Goal: Information Seeking & Learning: Learn about a topic

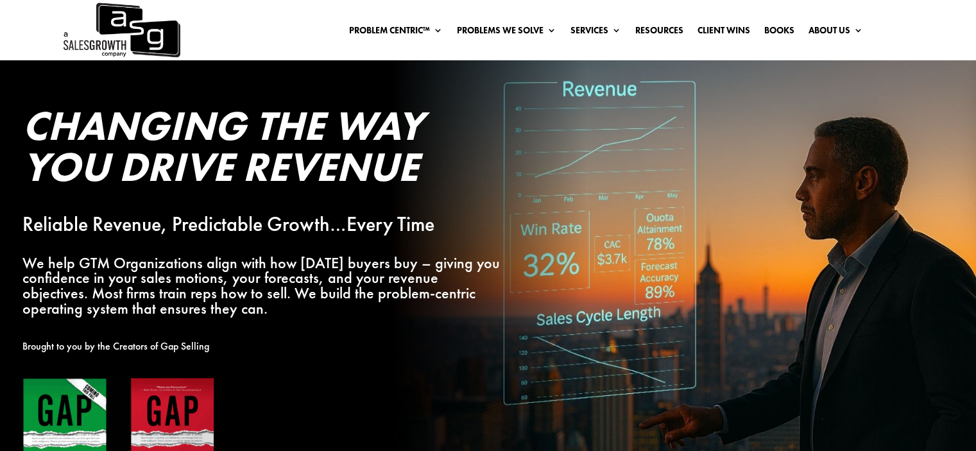
click at [284, 28] on div "Problem Centric™ Problem Centric™ OS Problem Identification Chart Gap Selling T…" at bounding box center [521, 30] width 682 height 19
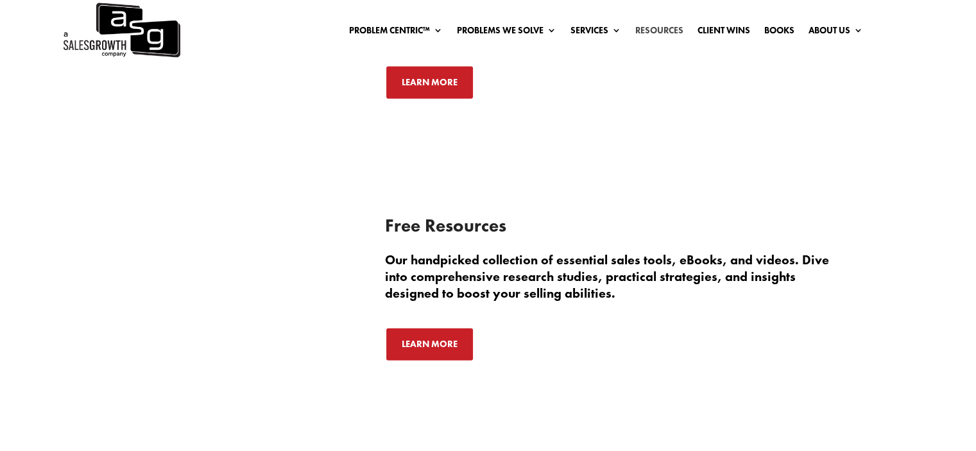
scroll to position [3209, 0]
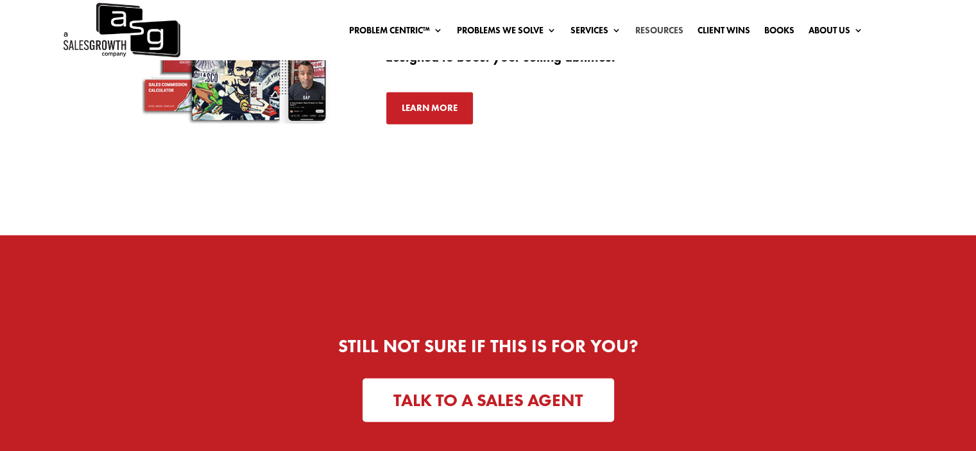
click at [655, 26] on link "Resources" at bounding box center [659, 33] width 48 height 14
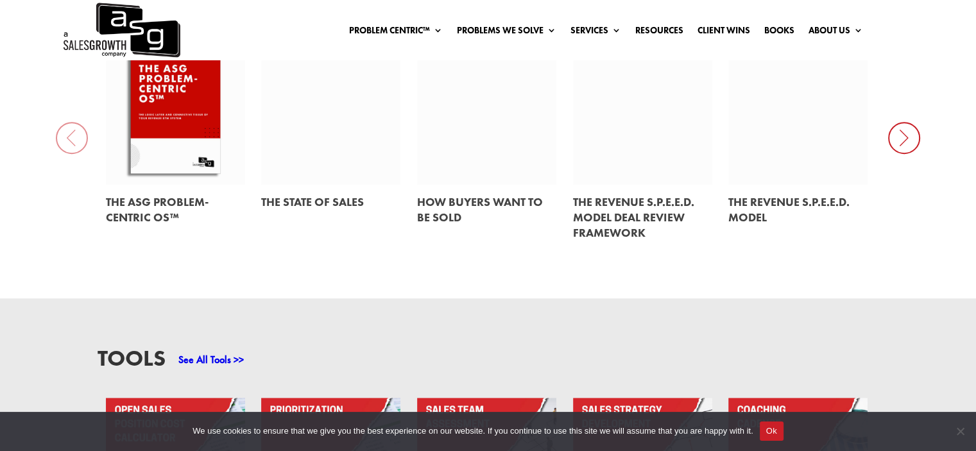
scroll to position [578, 0]
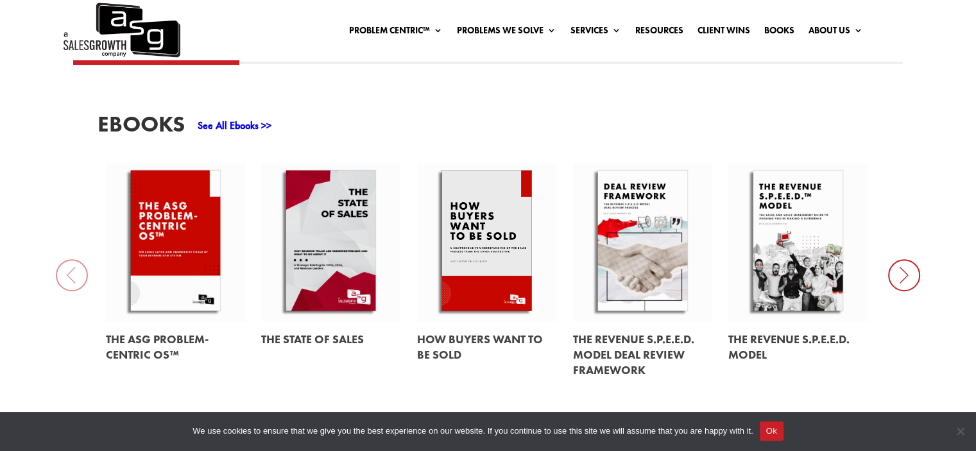
click at [898, 284] on icon at bounding box center [904, 275] width 32 height 32
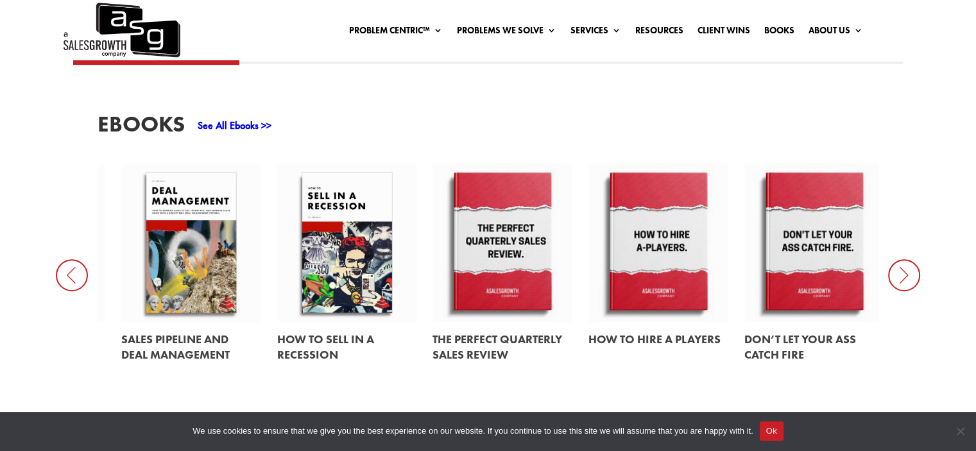
click at [898, 284] on icon at bounding box center [904, 275] width 32 height 32
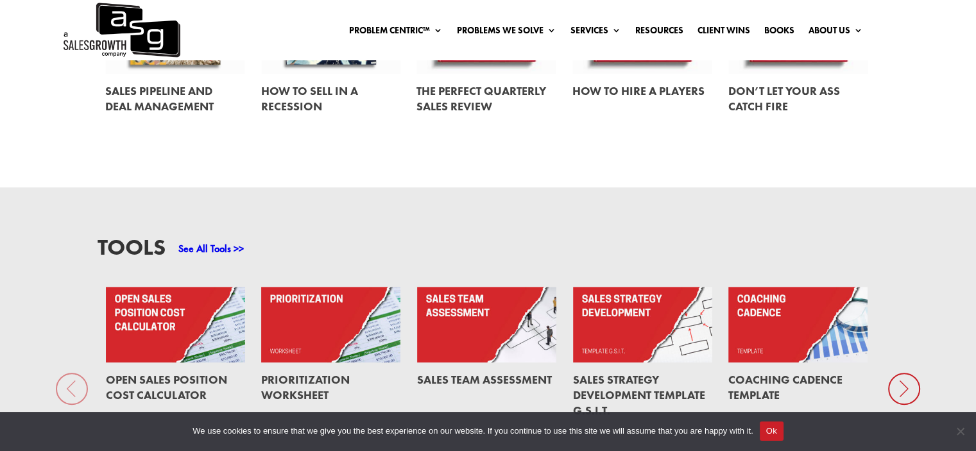
scroll to position [963, 0]
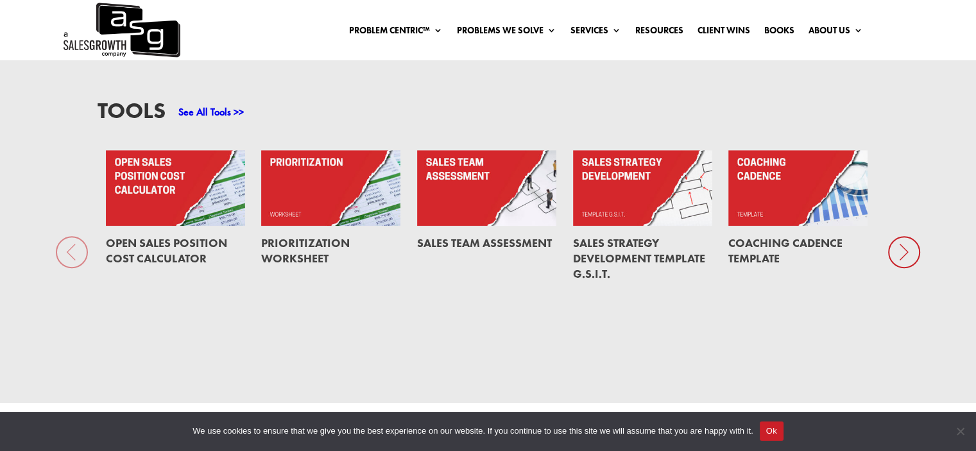
click at [914, 261] on icon at bounding box center [904, 252] width 32 height 32
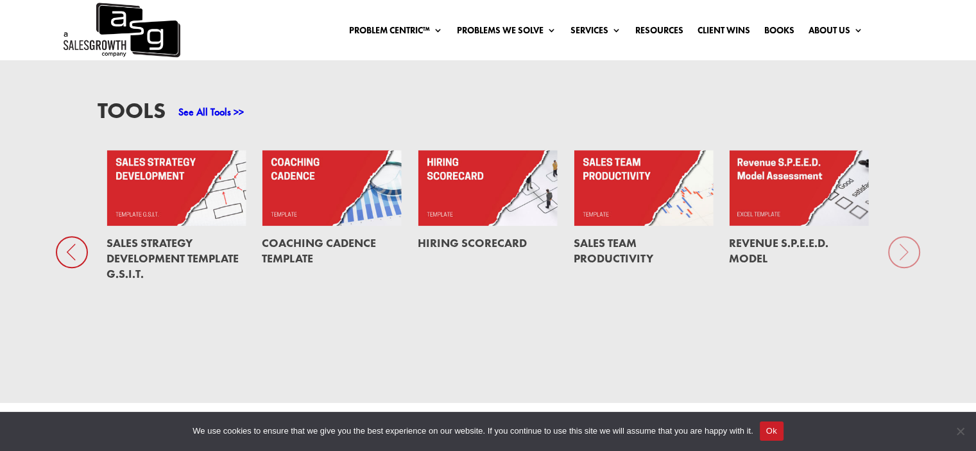
click at [914, 261] on div "Tools See All Tools >> Open Sales Position Cost Calculator Prioritization Works…" at bounding box center [488, 227] width 976 height 352
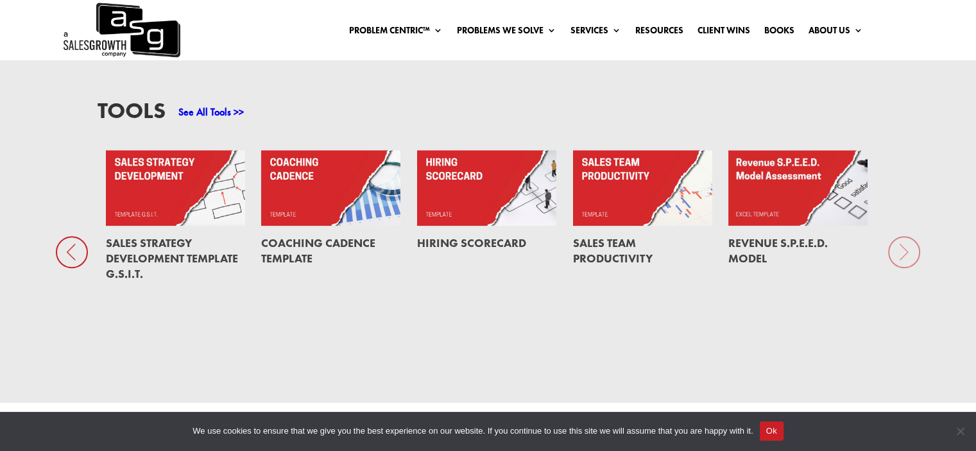
click at [914, 261] on div "Tools See All Tools >> Open Sales Position Cost Calculator Prioritization Works…" at bounding box center [488, 227] width 976 height 352
click at [906, 256] on div "Tools See All Tools >> Open Sales Position Cost Calculator Prioritization Works…" at bounding box center [488, 227] width 976 height 352
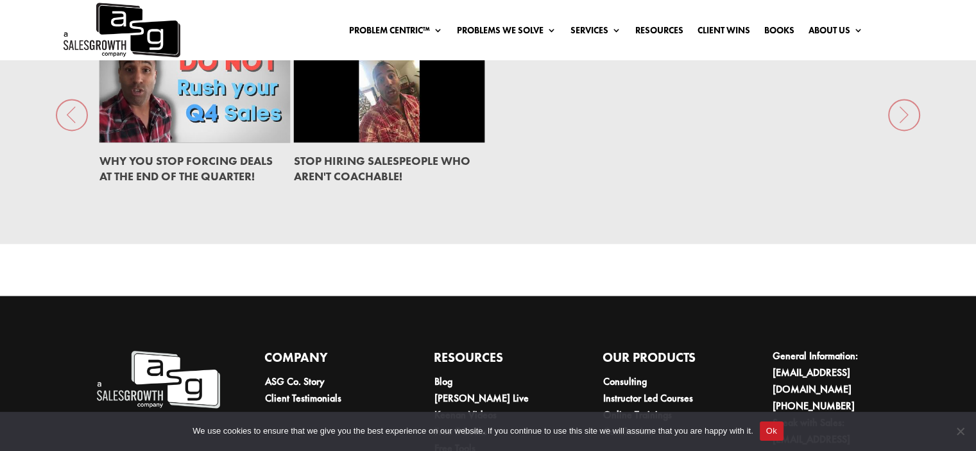
scroll to position [2015, 0]
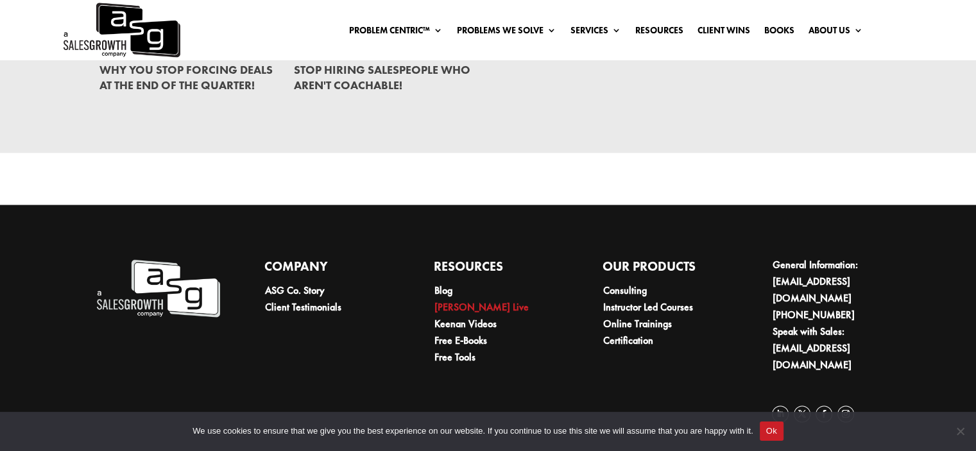
click at [476, 314] on link "[PERSON_NAME] Live" at bounding box center [481, 306] width 94 height 13
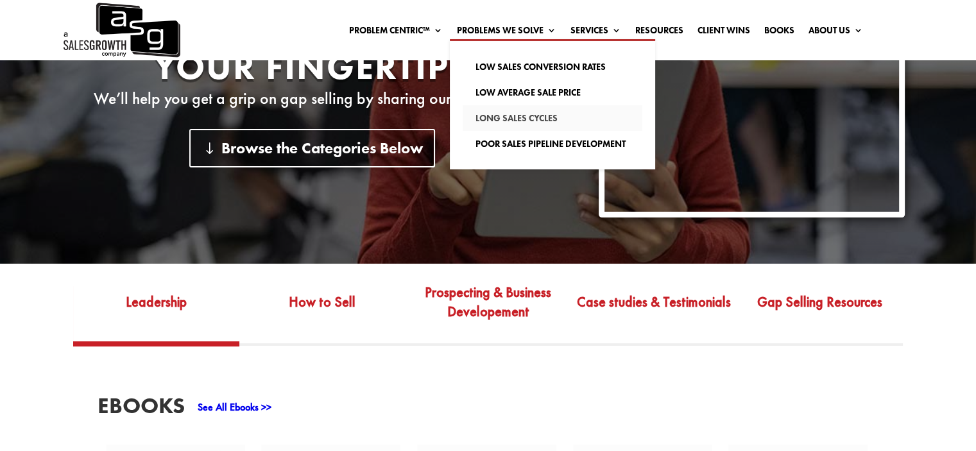
scroll to position [193, 0]
